Goal: Transaction & Acquisition: Obtain resource

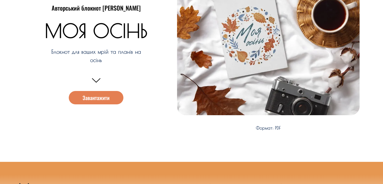
click at [101, 97] on span "Завантажити" at bounding box center [95, 97] width 27 height 5
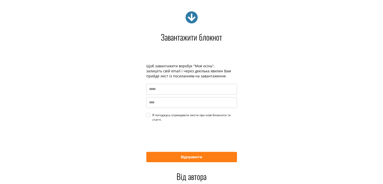
scroll to position [784, 0]
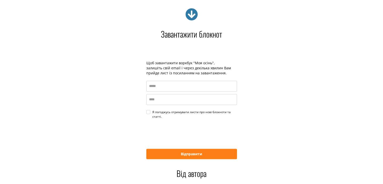
click at [152, 111] on div "Я погоджусь отримувати листи про нові блокноти та статті." at bounding box center [194, 114] width 85 height 9
click at [154, 88] on input "email" at bounding box center [191, 85] width 91 height 11
type input "**********"
click at [169, 97] on input "name" at bounding box center [191, 99] width 91 height 11
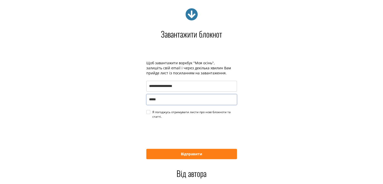
type input "*****"
click at [180, 152] on button "Відправити" at bounding box center [191, 153] width 91 height 10
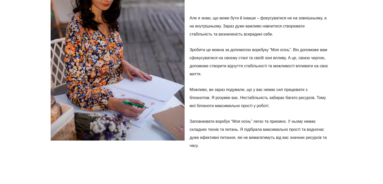
scroll to position [985, 0]
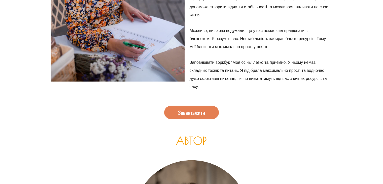
click at [196, 110] on span "Завантажити" at bounding box center [191, 112] width 27 height 5
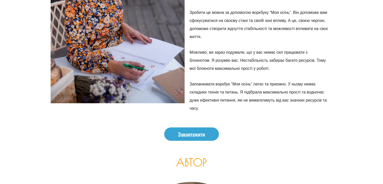
scroll to position [1111, 0]
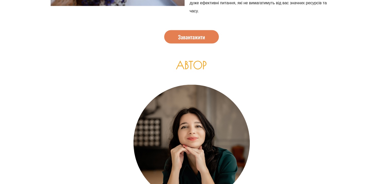
click at [198, 38] on span "Завантажити" at bounding box center [191, 36] width 27 height 5
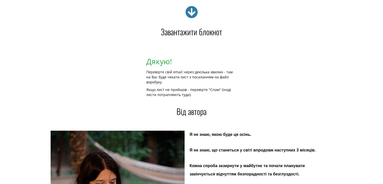
scroll to position [784, 0]
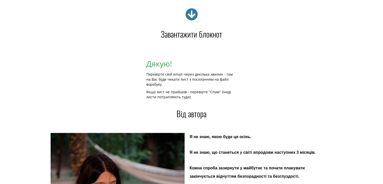
click at [195, 16] on icon at bounding box center [191, 14] width 13 height 13
click at [192, 14] on icon at bounding box center [191, 14] width 13 height 13
drag, startPoint x: 190, startPoint y: 14, endPoint x: 183, endPoint y: 22, distance: 10.3
click at [185, 19] on icon at bounding box center [191, 14] width 13 height 13
click at [151, 67] on div "Дякую! Перевірте свій email через декілька хвилин - там на Вас буде чекати лист…" at bounding box center [191, 79] width 91 height 42
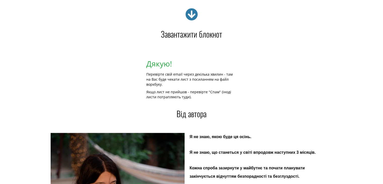
click at [177, 35] on h4 "Завантажити блокнот" at bounding box center [192, 34] width 282 height 8
drag, startPoint x: 178, startPoint y: 32, endPoint x: 191, endPoint y: 18, distance: 19.6
click at [181, 30] on h4 "Завантажити блокнот" at bounding box center [192, 34] width 282 height 8
click at [198, 11] on div at bounding box center [192, 15] width 282 height 15
drag, startPoint x: 194, startPoint y: 13, endPoint x: 189, endPoint y: 15, distance: 5.3
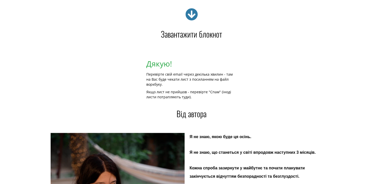
click at [192, 14] on icon at bounding box center [191, 14] width 13 height 13
click at [189, 15] on icon at bounding box center [191, 14] width 13 height 13
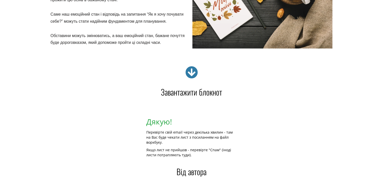
scroll to position [658, 0]
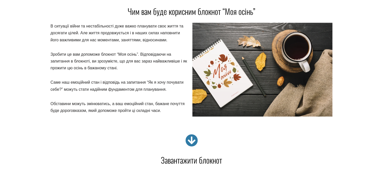
click at [189, 139] on icon at bounding box center [191, 140] width 13 height 13
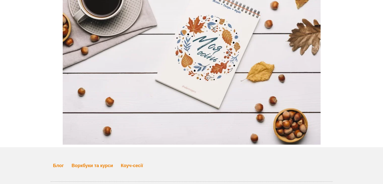
scroll to position [1552, 0]
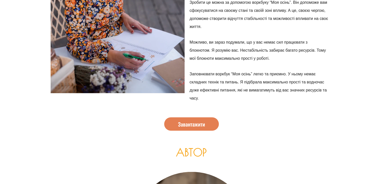
click at [190, 122] on span "Завантажити" at bounding box center [191, 123] width 27 height 5
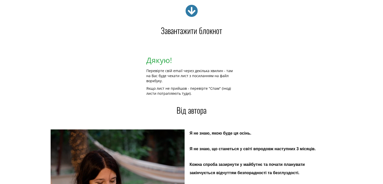
scroll to position [784, 0]
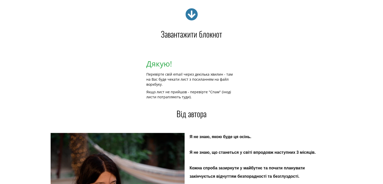
click at [189, 13] on icon at bounding box center [191, 14] width 13 height 13
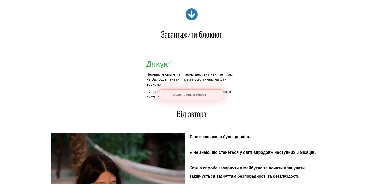
click at [189, 95] on div "Alert: Content is protected !!" at bounding box center [191, 94] width 64 height 10
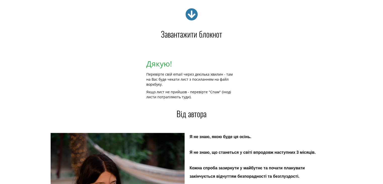
click at [169, 95] on p "Якщо лист не прийшов - перевірте "Спам" (іноді листи потрапляють туди)." at bounding box center [191, 94] width 91 height 10
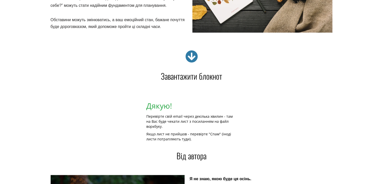
scroll to position [759, 0]
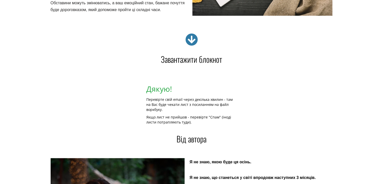
click at [189, 41] on icon at bounding box center [191, 39] width 13 height 13
click at [189, 39] on icon at bounding box center [191, 39] width 13 height 13
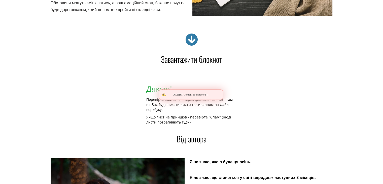
click at [189, 39] on icon at bounding box center [191, 39] width 13 height 13
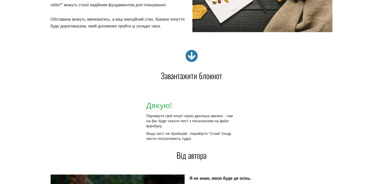
scroll to position [734, 0]
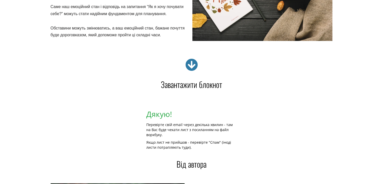
click at [191, 65] on icon at bounding box center [191, 64] width 13 height 13
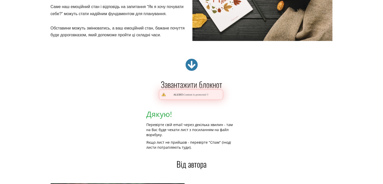
click at [191, 65] on icon at bounding box center [191, 64] width 13 height 13
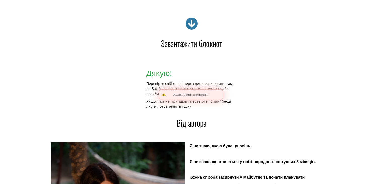
scroll to position [835, 0]
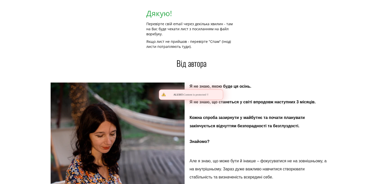
click at [193, 94] on div "Alert: Content is protected !!" at bounding box center [191, 94] width 64 height 10
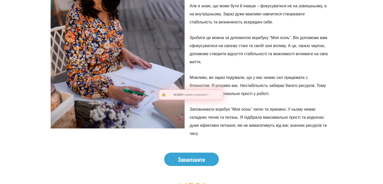
scroll to position [1011, 0]
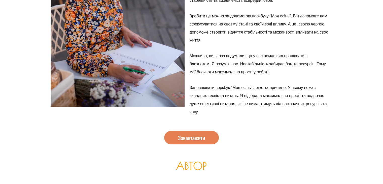
click at [193, 135] on span "Завантажити" at bounding box center [191, 137] width 27 height 5
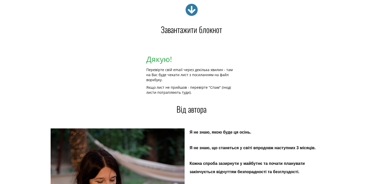
scroll to position [784, 0]
